Goal: Find specific page/section: Find specific page/section

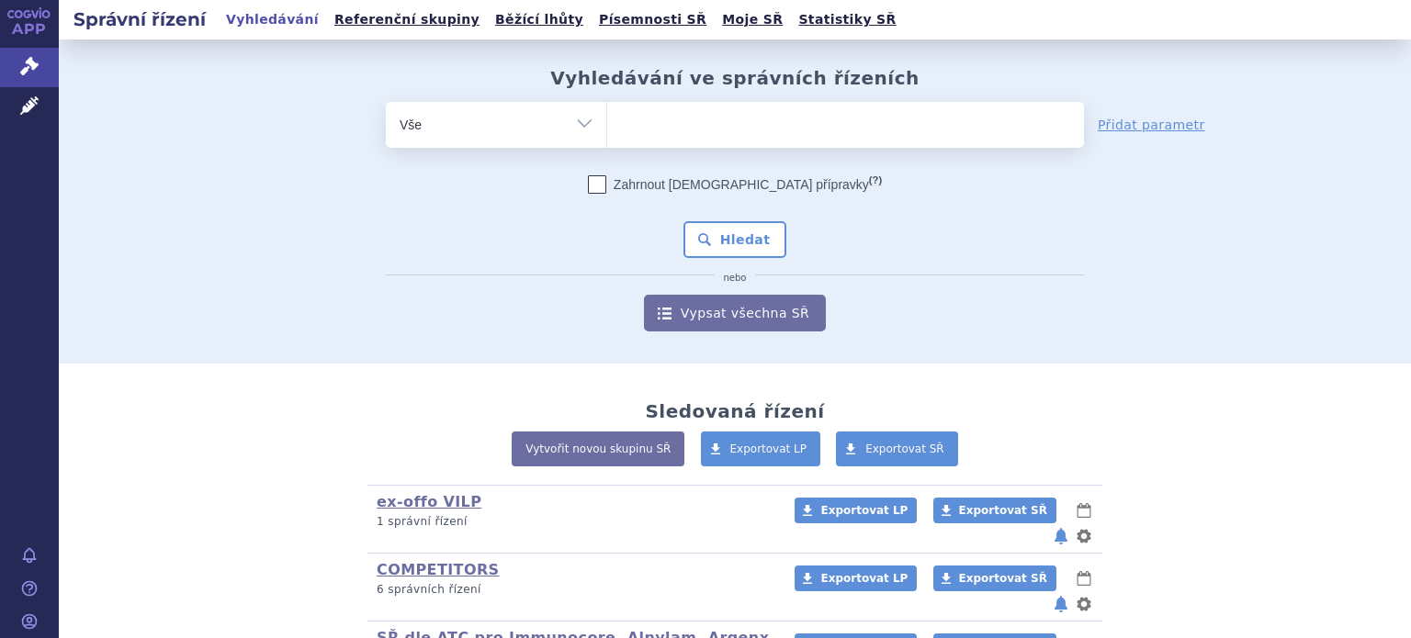
scroll to position [184, 0]
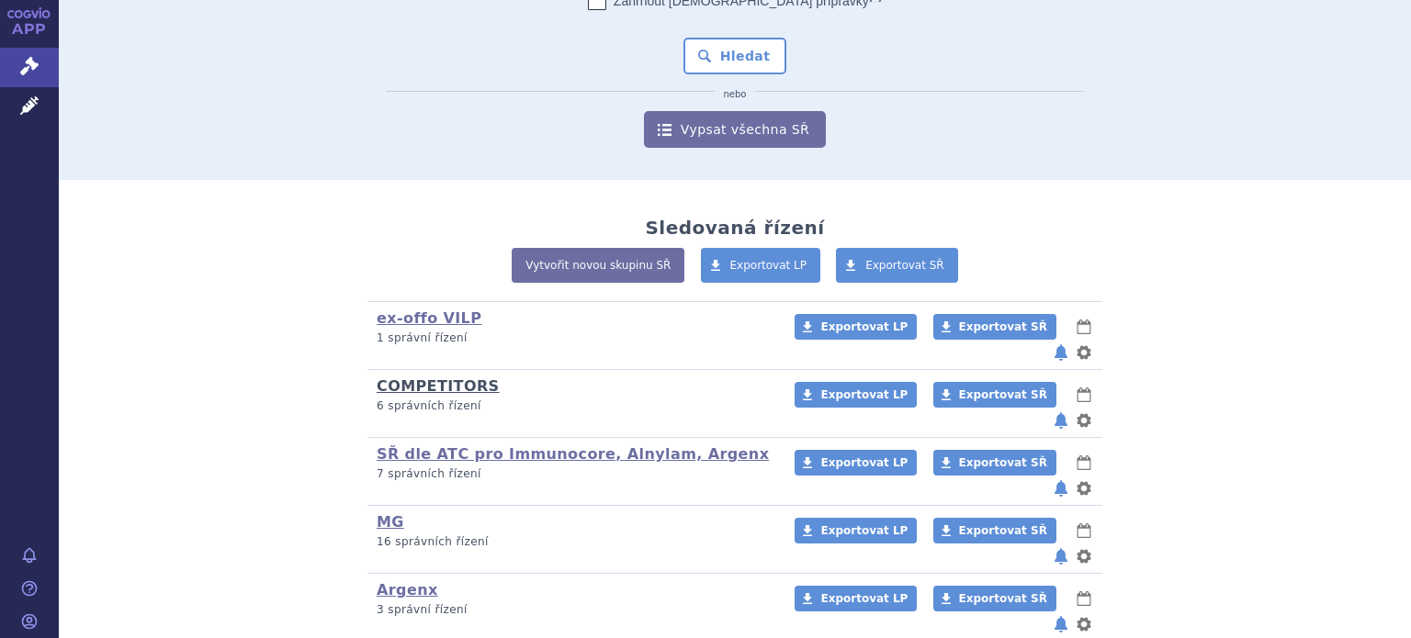
click at [412, 378] on link "COMPETITORS" at bounding box center [438, 386] width 123 height 17
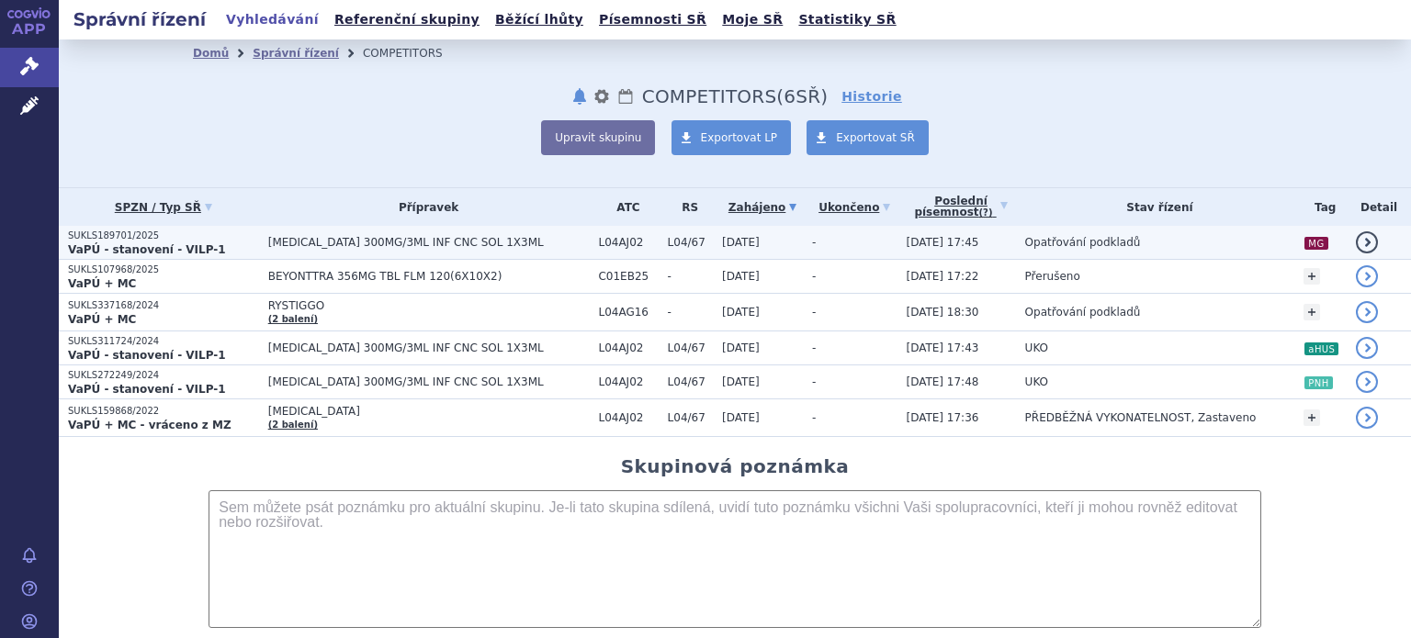
click at [198, 243] on strong "VaPÚ - stanovení - VILP-1" at bounding box center [147, 249] width 158 height 13
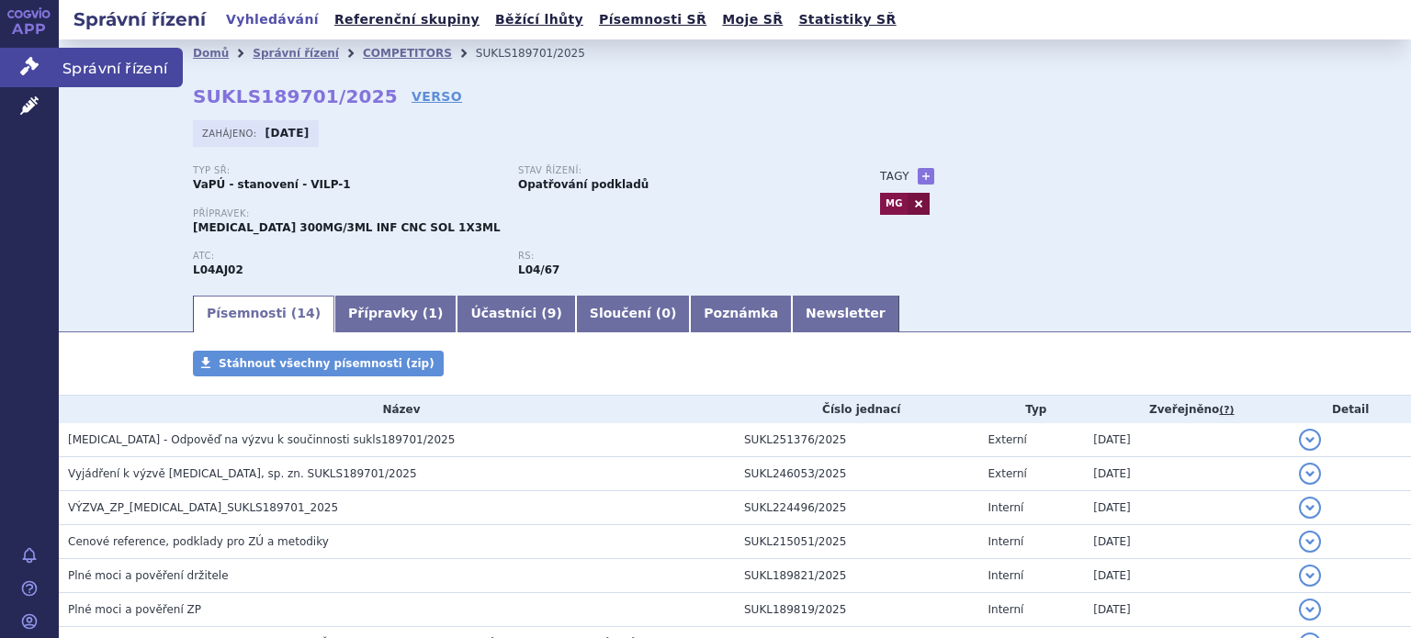
click at [28, 69] on icon at bounding box center [29, 66] width 18 height 18
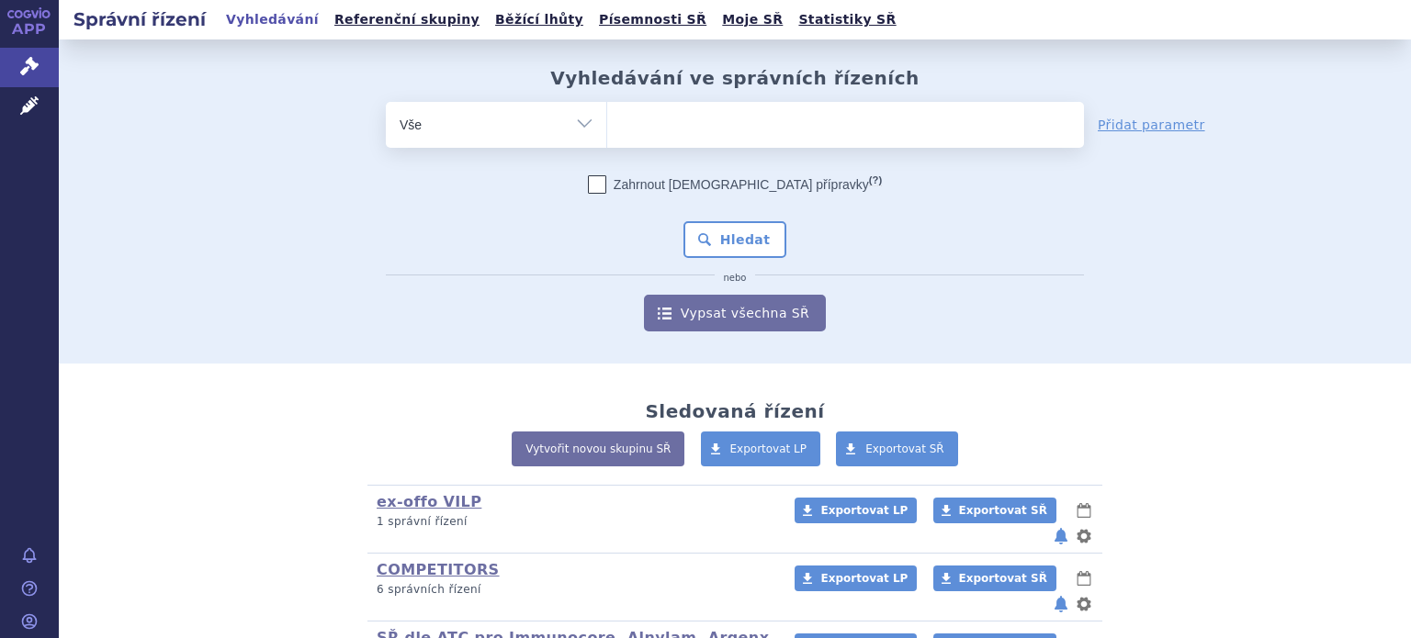
click at [1070, 253] on div "Zahrnout bratrské přípravky (?) * Pozor, hledání dle vyhledávacího parametru In…" at bounding box center [735, 253] width 698 height 156
